Goal: Book appointment/travel/reservation

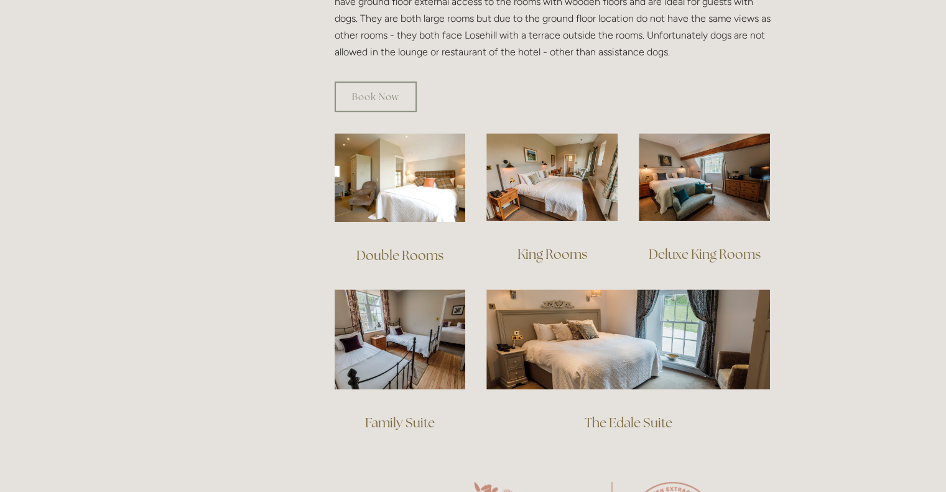
scroll to position [809, 0]
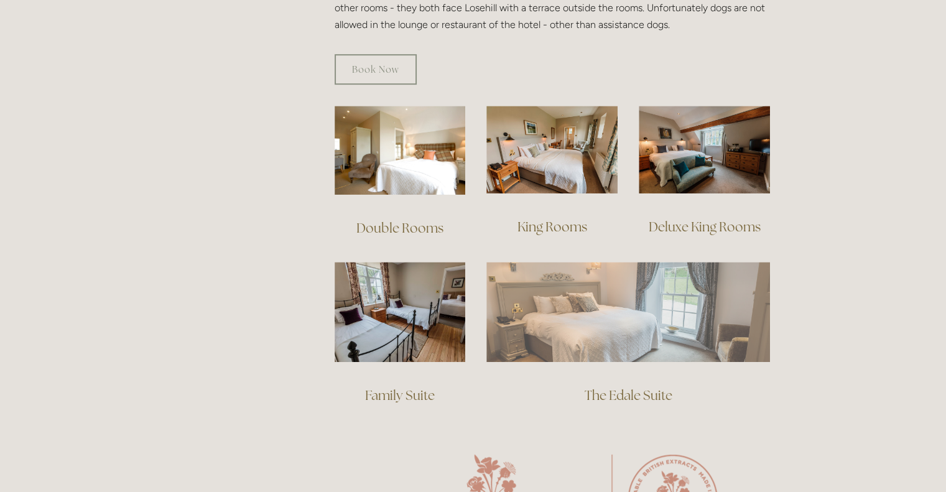
click at [715, 297] on img at bounding box center [628, 312] width 284 height 100
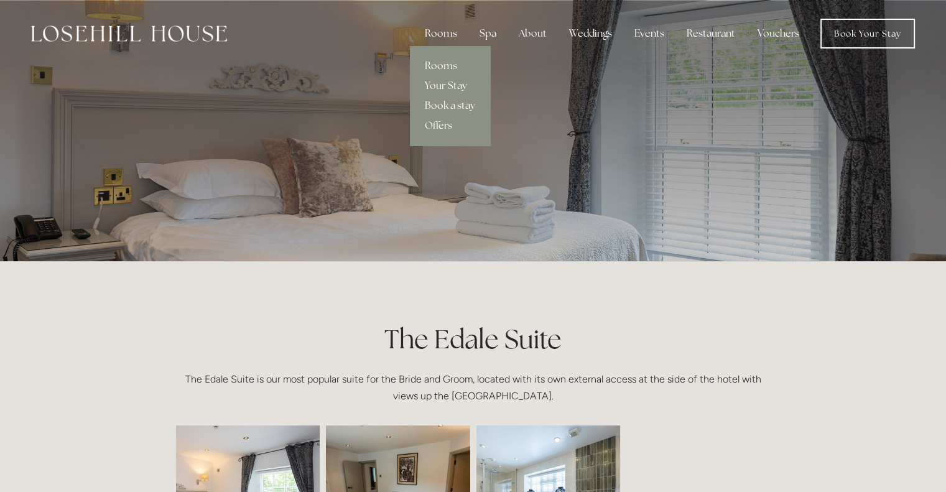
click at [458, 103] on link "Book a stay" at bounding box center [450, 106] width 80 height 20
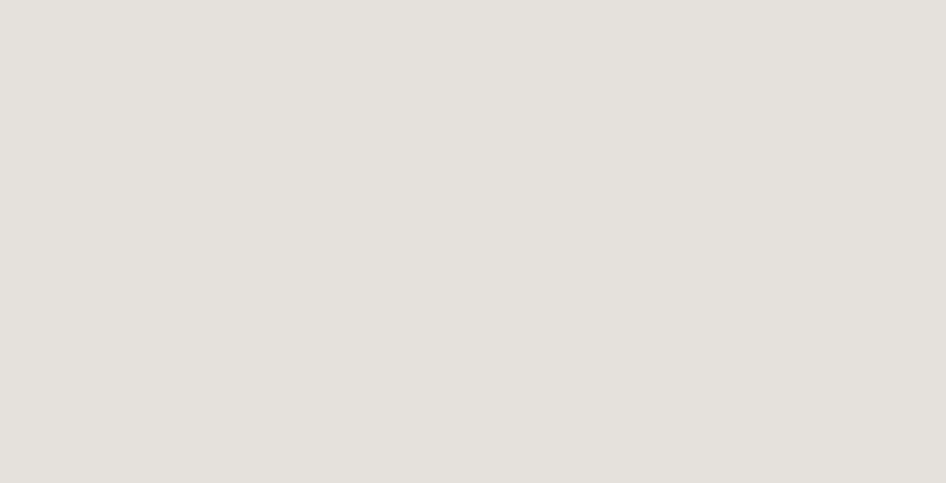
scroll to position [627, 0]
